Goal: Transaction & Acquisition: Purchase product/service

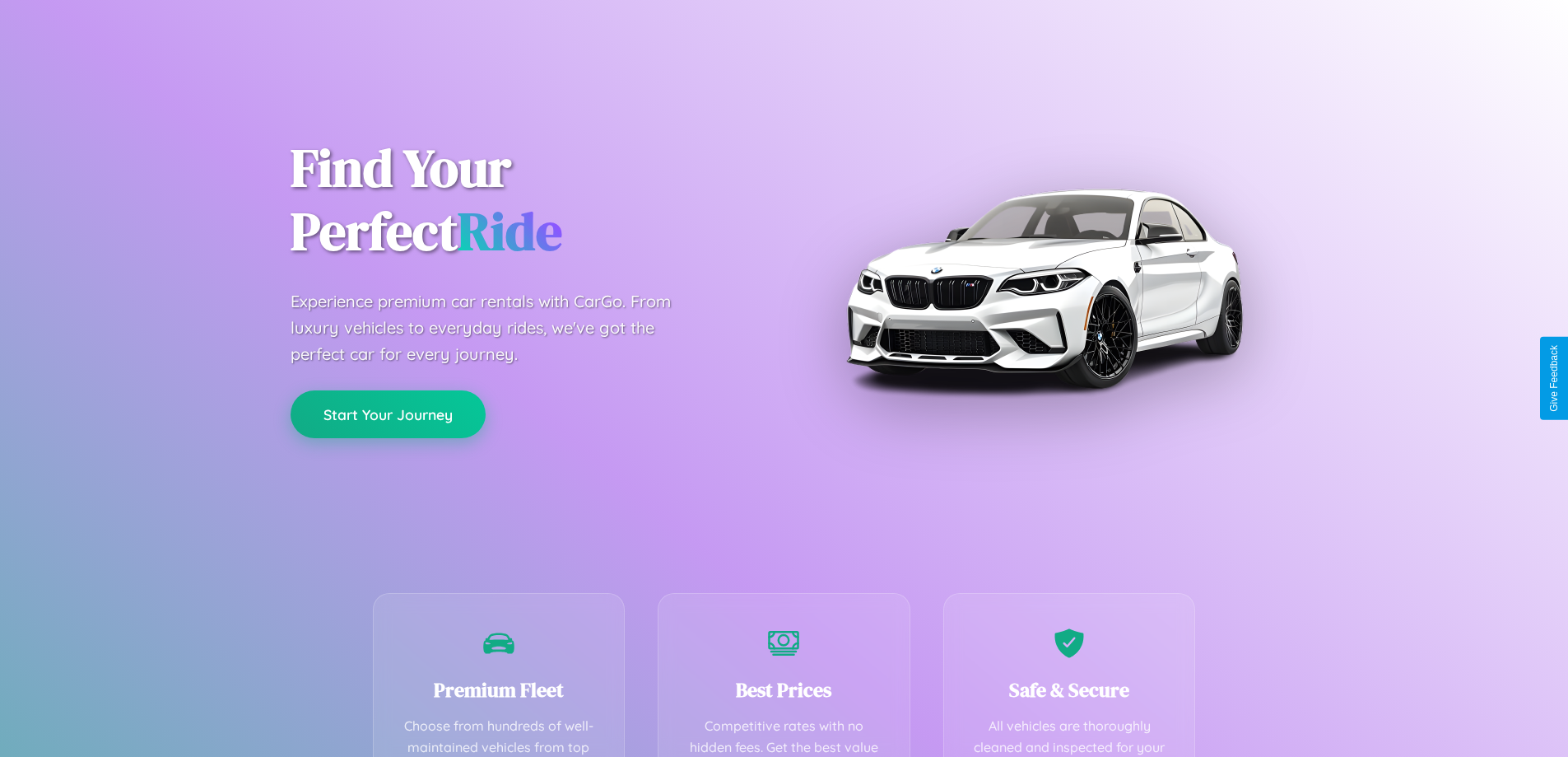
click at [388, 414] on button "Start Your Journey" at bounding box center [388, 414] width 195 height 48
click at [388, 413] on button "Start Your Journey" at bounding box center [388, 414] width 195 height 48
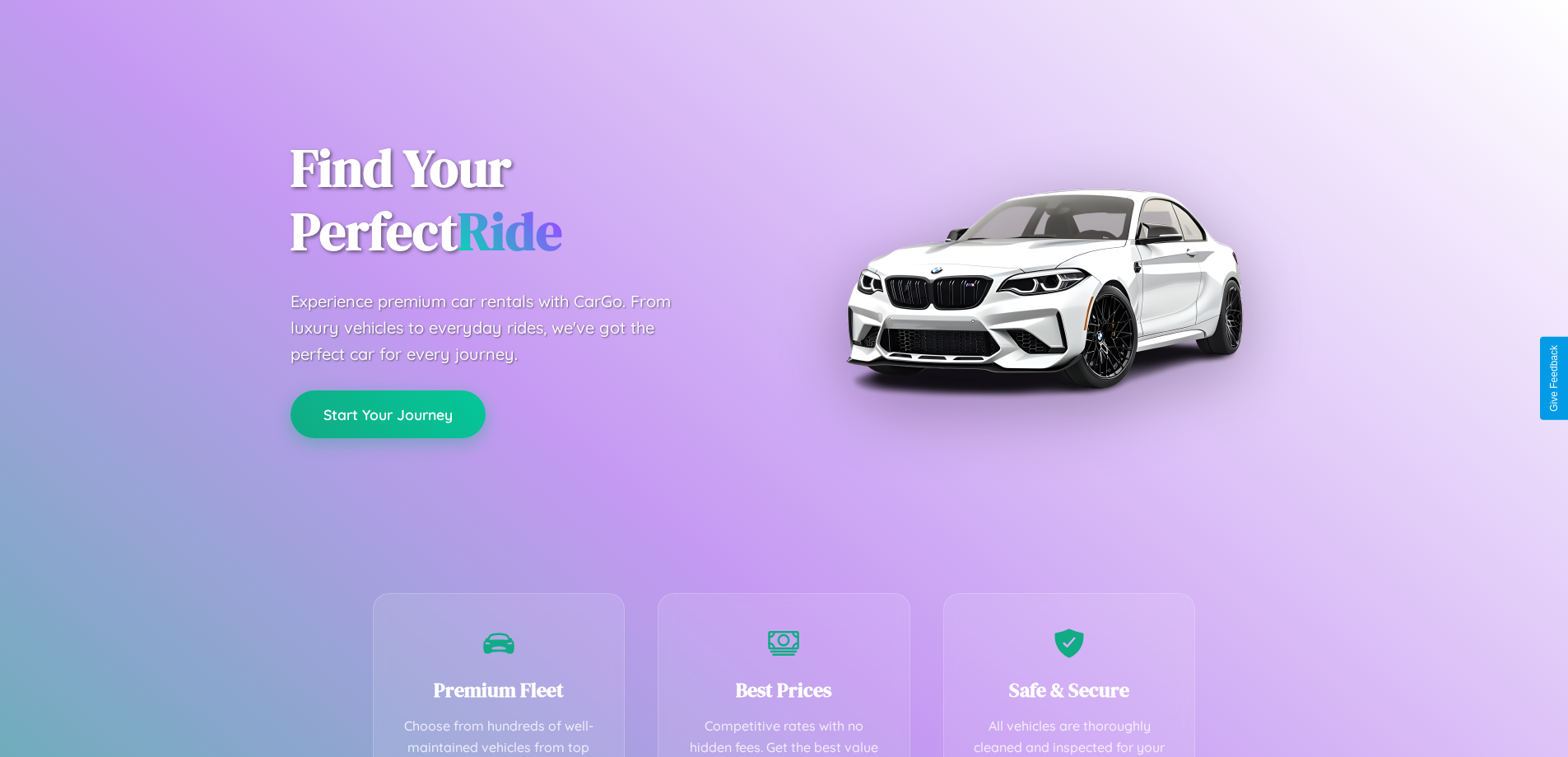
click at [388, 413] on button "Start Your Journey" at bounding box center [388, 414] width 195 height 48
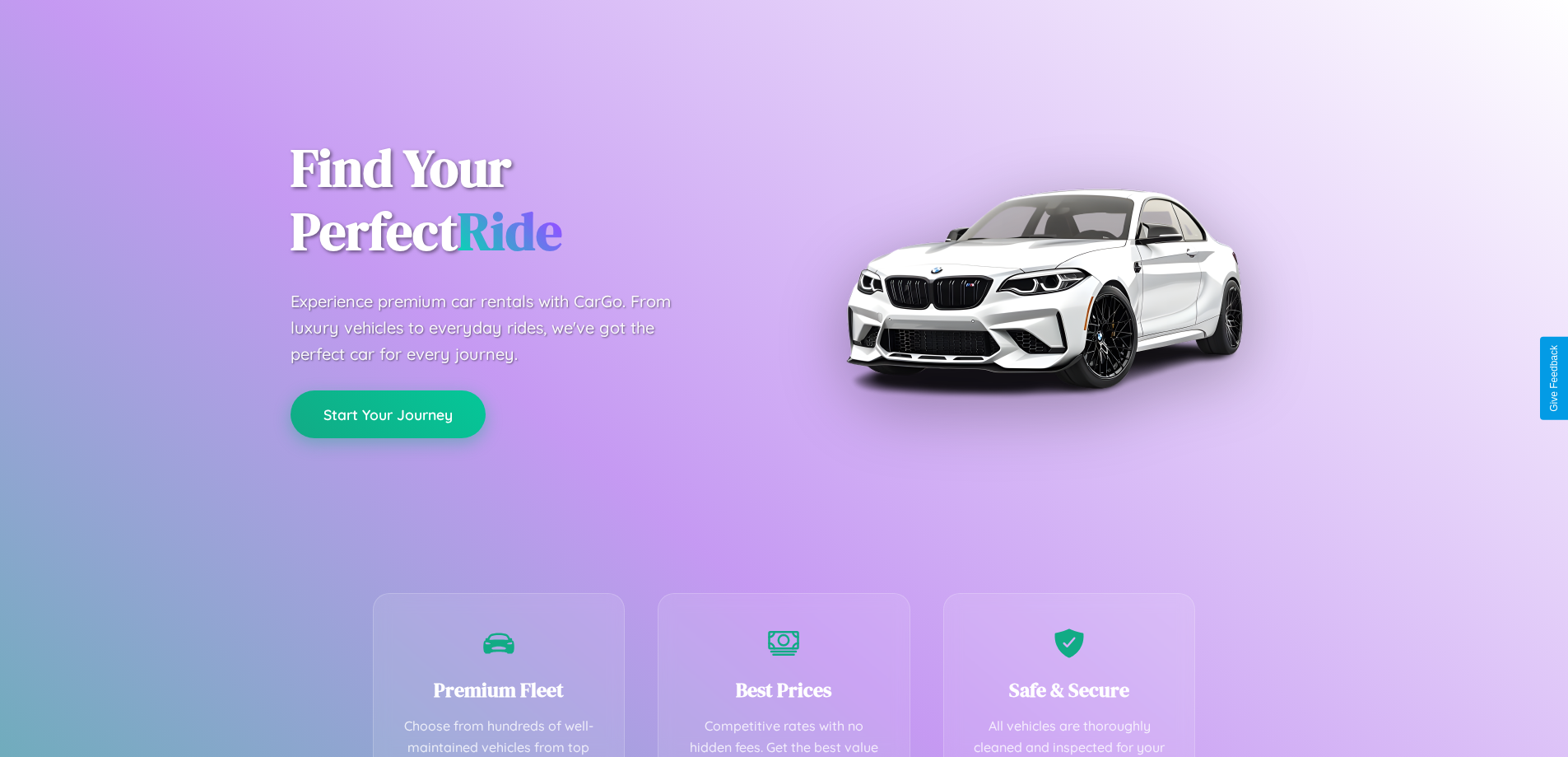
click at [388, 413] on button "Start Your Journey" at bounding box center [388, 414] width 195 height 48
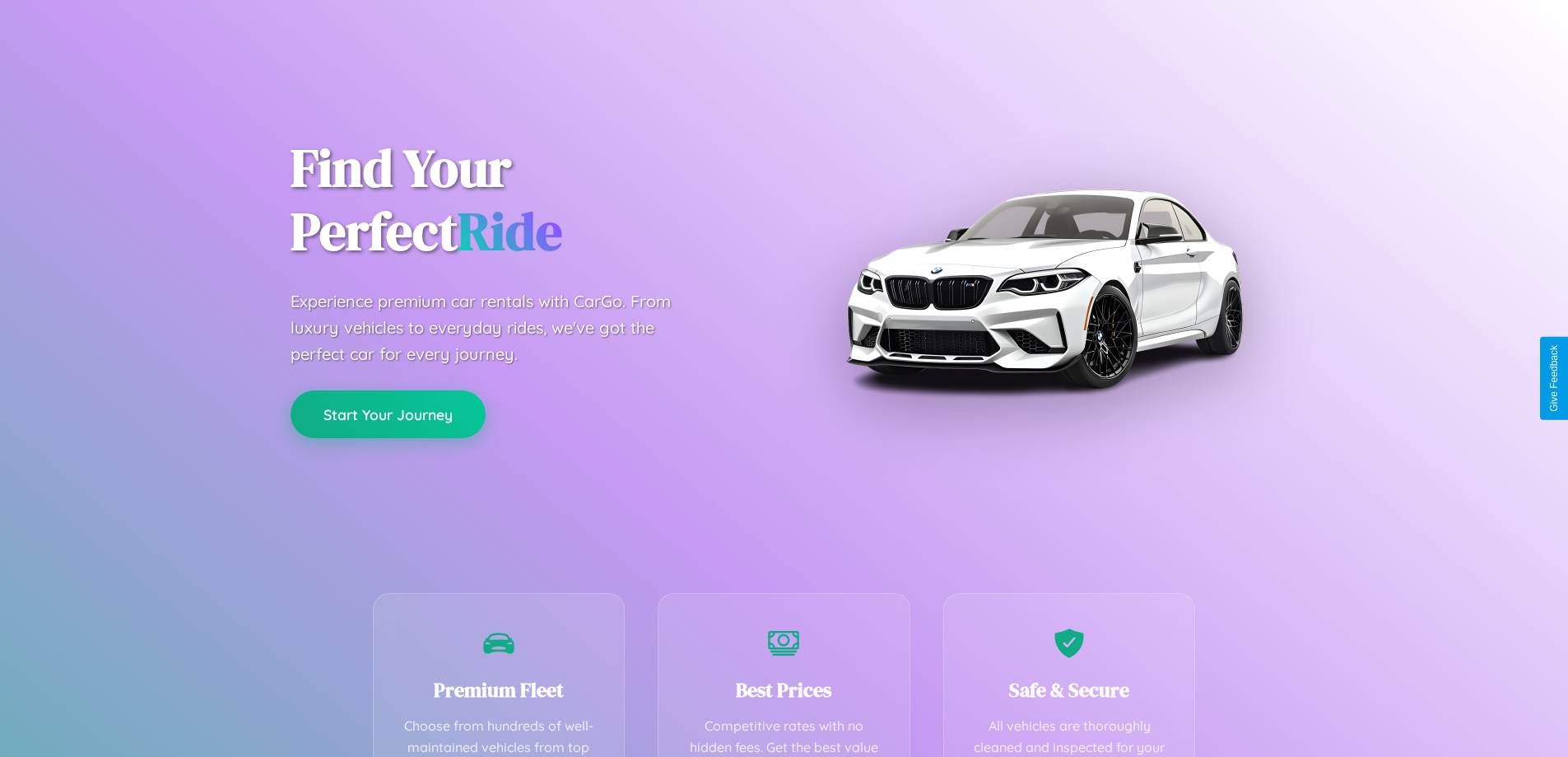
click at [388, 413] on button "Start Your Journey" at bounding box center [388, 414] width 195 height 48
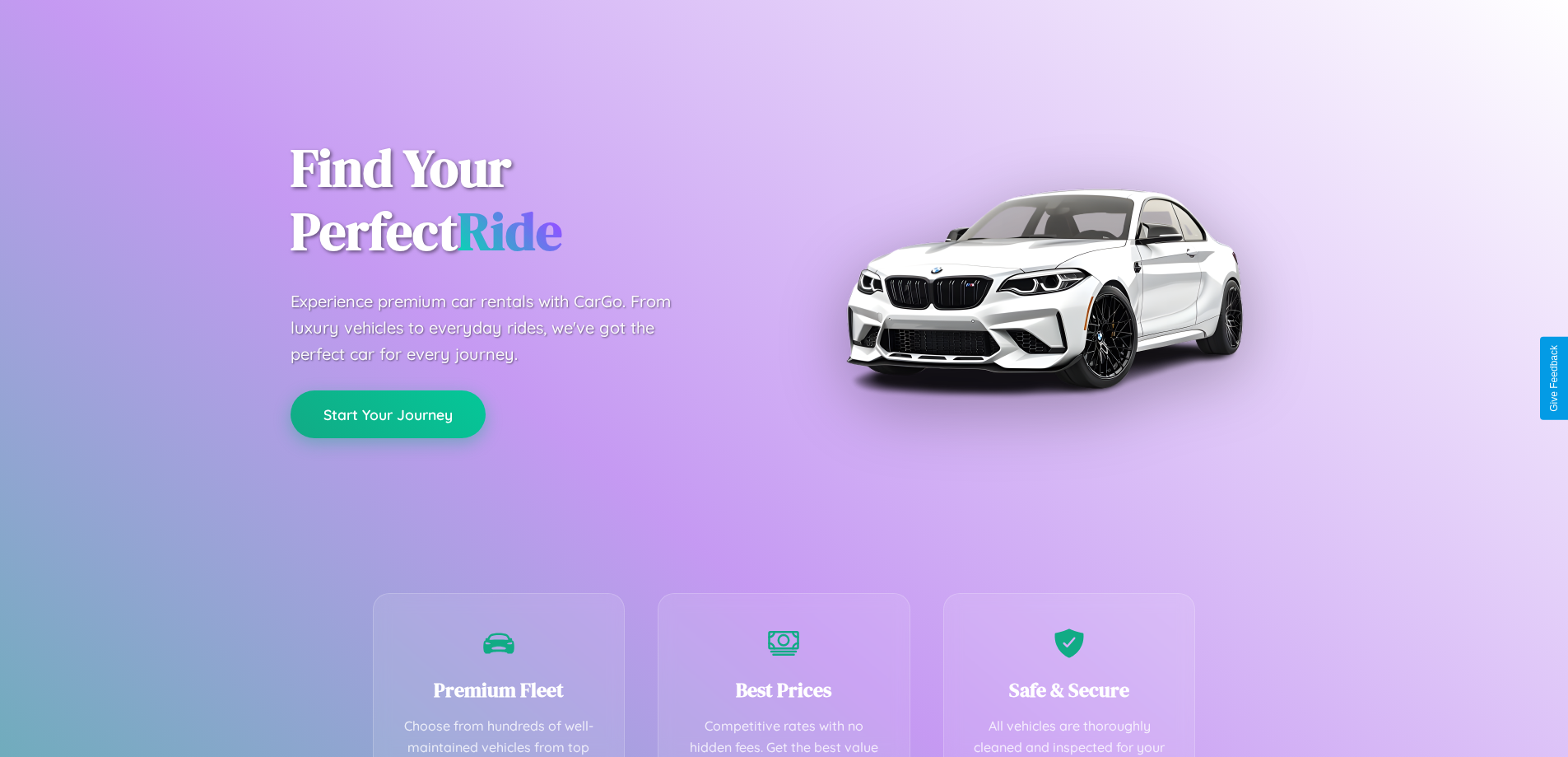
click at [388, 413] on button "Start Your Journey" at bounding box center [388, 414] width 195 height 48
